Goal: Use online tool/utility: Use online tool/utility

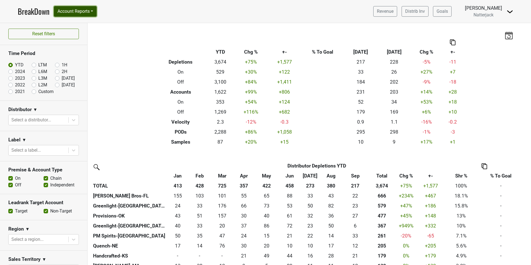
click at [91, 12] on button "Account Reports" at bounding box center [75, 11] width 43 height 11
click at [80, 23] on link "SuperRanker" at bounding box center [78, 24] width 49 height 9
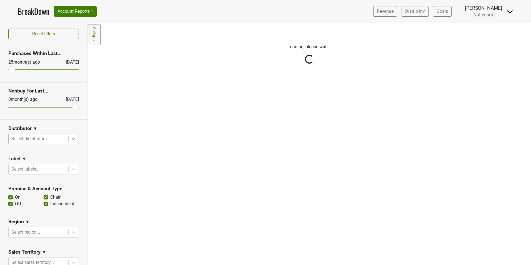
click at [71, 137] on icon at bounding box center [74, 139] width 6 height 6
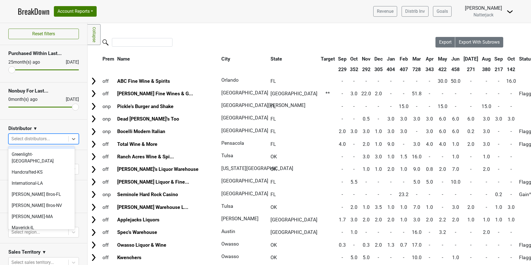
scroll to position [83, 0]
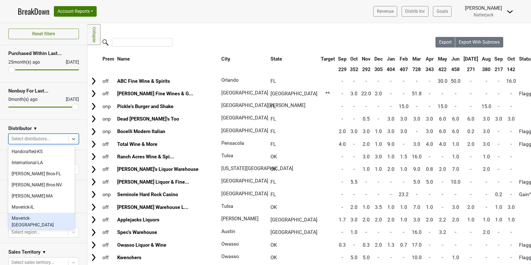
click at [41, 213] on div "Maverick-[GEOGRAPHIC_DATA]" at bounding box center [41, 222] width 66 height 18
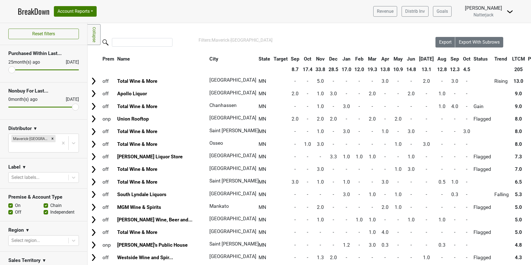
click at [15, 209] on label "Off" at bounding box center [18, 212] width 6 height 7
click at [11, 209] on input "Off" at bounding box center [10, 212] width 4 height 6
checkbox input "false"
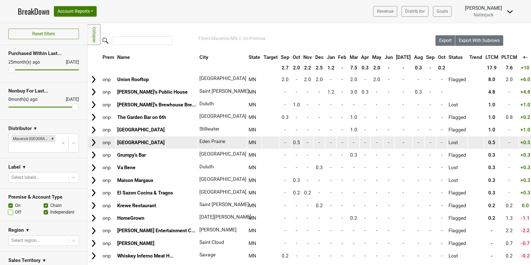
scroll to position [0, 0]
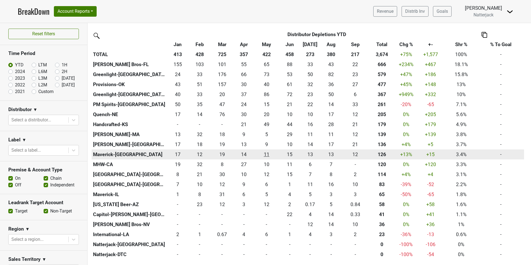
scroll to position [139, 0]
